Goal: Information Seeking & Learning: Learn about a topic

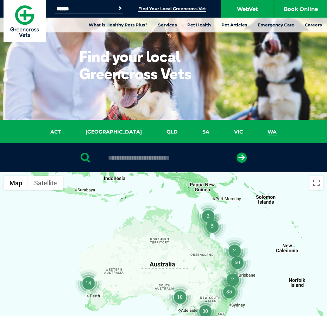
click at [255, 130] on link "WA" at bounding box center [272, 132] width 34 height 8
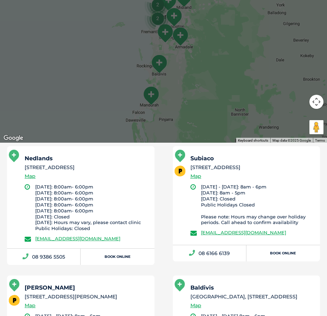
scroll to position [244, 0]
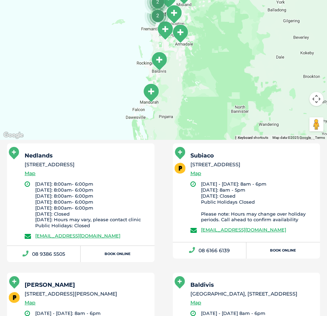
click at [244, 190] on li "Monday - Friday: 8am - 6pm Saturday: 8am - 5pm Sunday: Closed Public Holidays C…" at bounding box center [257, 202] width 113 height 42
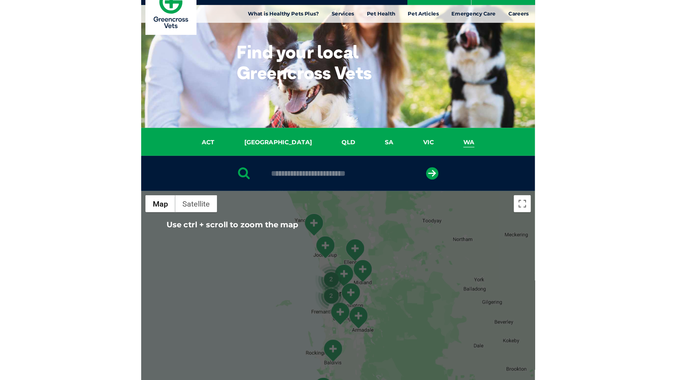
scroll to position [0, 0]
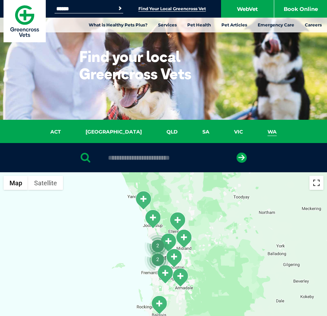
click at [316, 182] on button "Toggle fullscreen view" at bounding box center [317, 183] width 14 height 14
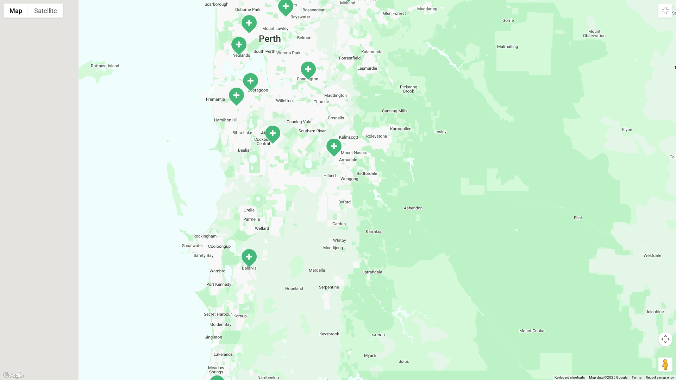
drag, startPoint x: 110, startPoint y: 132, endPoint x: 599, endPoint y: 187, distance: 492.4
click at [327, 187] on div at bounding box center [338, 190] width 676 height 380
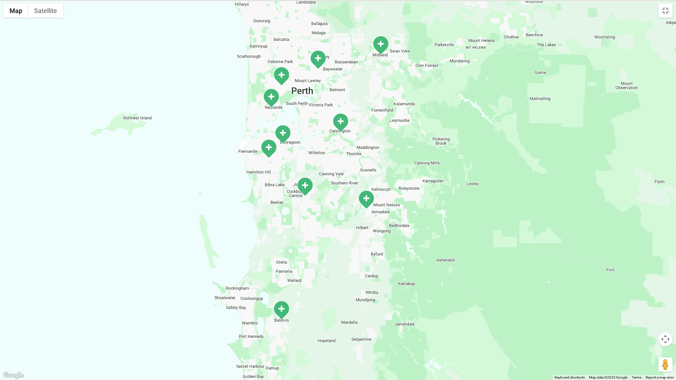
drag, startPoint x: 321, startPoint y: 211, endPoint x: 348, endPoint y: 264, distance: 60.0
click at [327, 264] on div at bounding box center [338, 190] width 676 height 380
click at [267, 145] on img "O’Connor" at bounding box center [269, 148] width 18 height 19
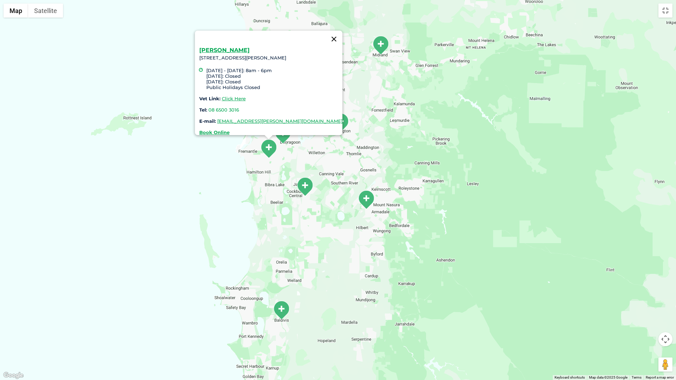
click at [326, 32] on button "Close" at bounding box center [334, 39] width 17 height 17
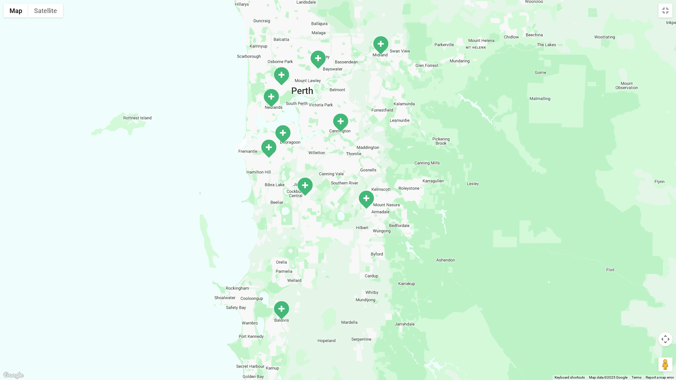
click at [280, 73] on img "Subiaco" at bounding box center [282, 76] width 18 height 19
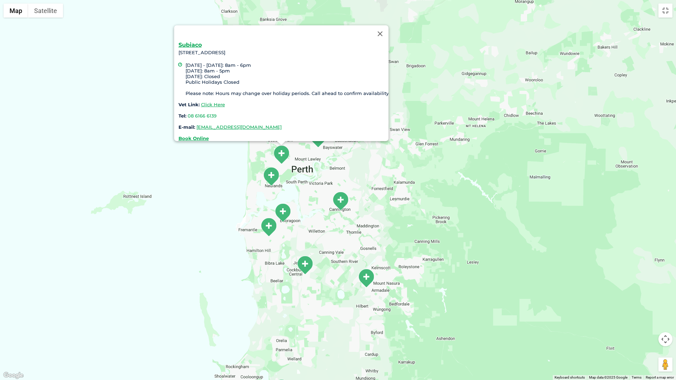
click at [94, 122] on div "Subiaco 55 Salvado Road, Subiaco WA 6008 Monday - Friday: 8am - 6pm Saturday: 8…" at bounding box center [338, 190] width 676 height 380
click at [327, 27] on button "Close" at bounding box center [380, 33] width 17 height 17
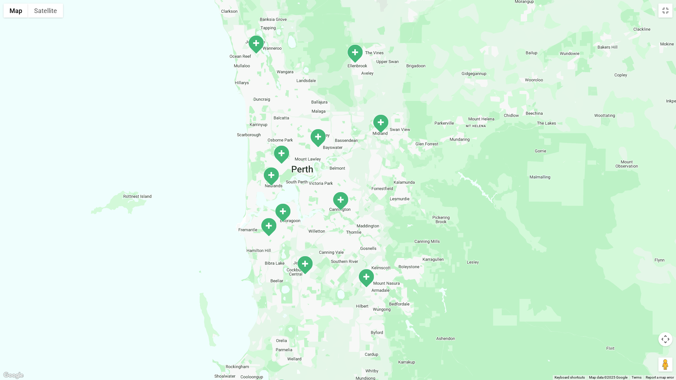
click at [320, 136] on img "Bedford" at bounding box center [318, 138] width 18 height 19
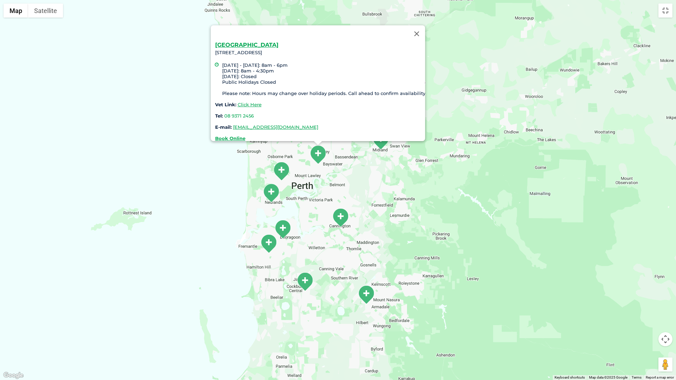
click at [151, 83] on div "Bedford 87 Rosebery Street, Bedford Monday - Friday: 8am - 6pm Saturday: 8am - …" at bounding box center [338, 190] width 676 height 380
click at [134, 95] on div "Bedford 87 Rosebery Street, Bedford Monday - Friday: 8am - 6pm Saturday: 8am - …" at bounding box center [338, 190] width 676 height 380
click at [278, 168] on img "Subiaco" at bounding box center [281, 171] width 18 height 19
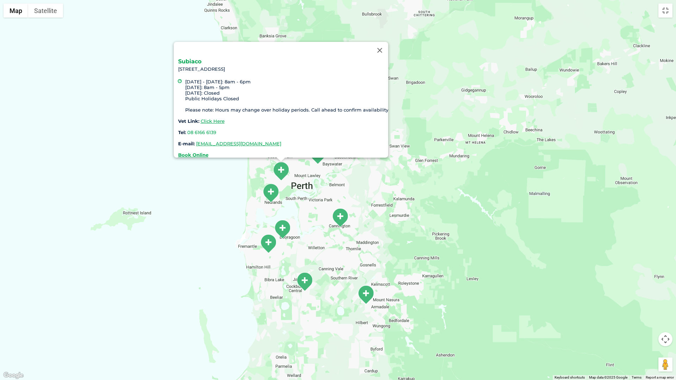
click at [191, 58] on link "Subiaco" at bounding box center [189, 61] width 23 height 7
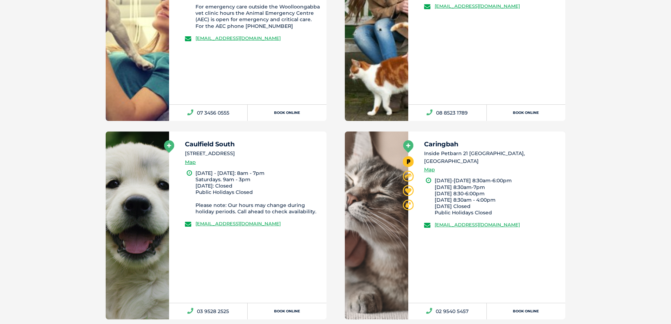
scroll to position [493, 0]
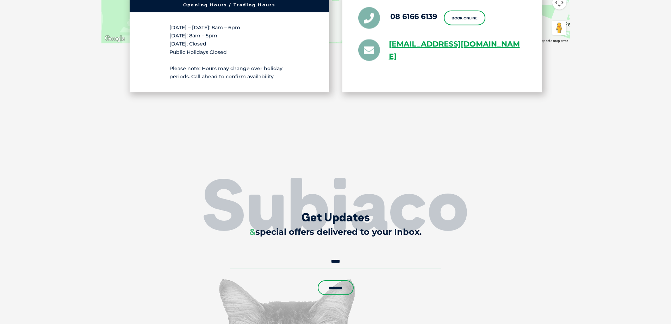
scroll to position [1473, 0]
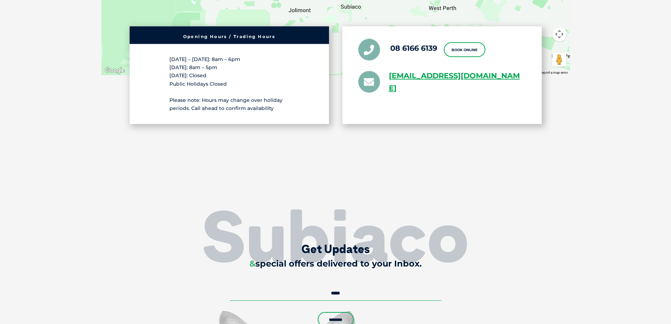
click at [605, 33] on section "55 Salvado Road, Subiaco WA 6008 ← Move left → Move right ↑ Move up ↓ Move down…" at bounding box center [335, 16] width 671 height 397
click at [411, 177] on section "55 Salvado Road, Subiaco WA 6008 ← Move left → Move right ↑ Move up ↓ Move down…" at bounding box center [335, 16] width 671 height 397
click at [633, 79] on section "55 Salvado Road, Subiaco WA 6008 ← Move left → Move right ↑ Move up ↓ Move down…" at bounding box center [335, 16] width 671 height 397
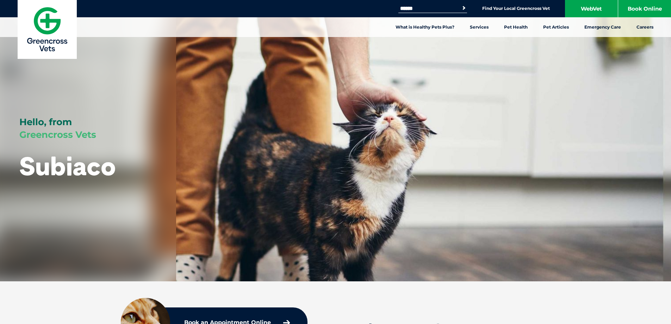
scroll to position [0, 0]
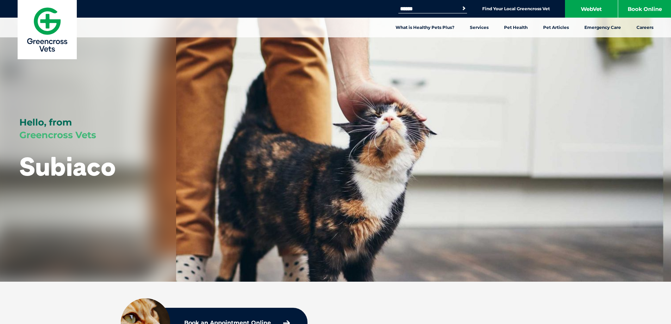
click at [420, 7] on input "Search for:" at bounding box center [428, 9] width 60 height 6
type input "**********"
click at [460, 5] on button "Search" at bounding box center [463, 8] width 7 height 7
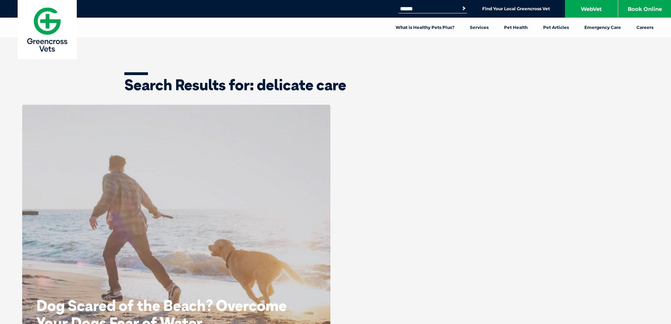
click at [422, 6] on input "Search for:" at bounding box center [428, 9] width 60 height 6
type input "****"
click at [462, 6] on button "Search" at bounding box center [459, 8] width 16 height 10
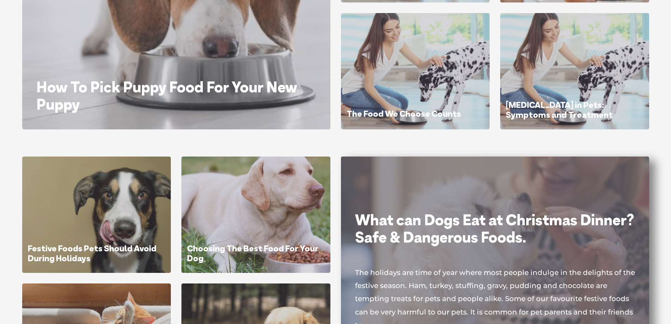
scroll to position [165, 0]
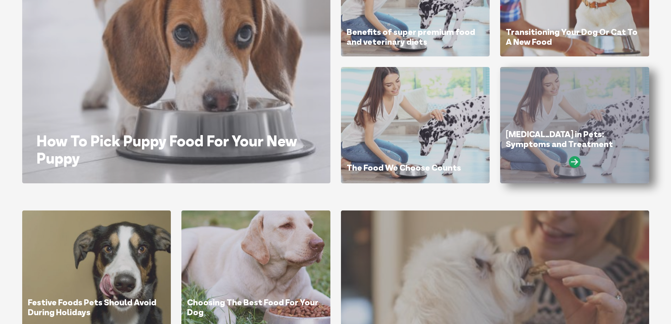
click at [575, 160] on icon at bounding box center [575, 162] width 12 height 12
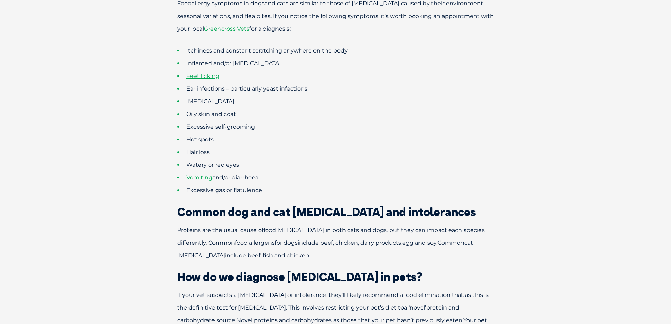
scroll to position [181, 0]
